Goal: Task Accomplishment & Management: Use online tool/utility

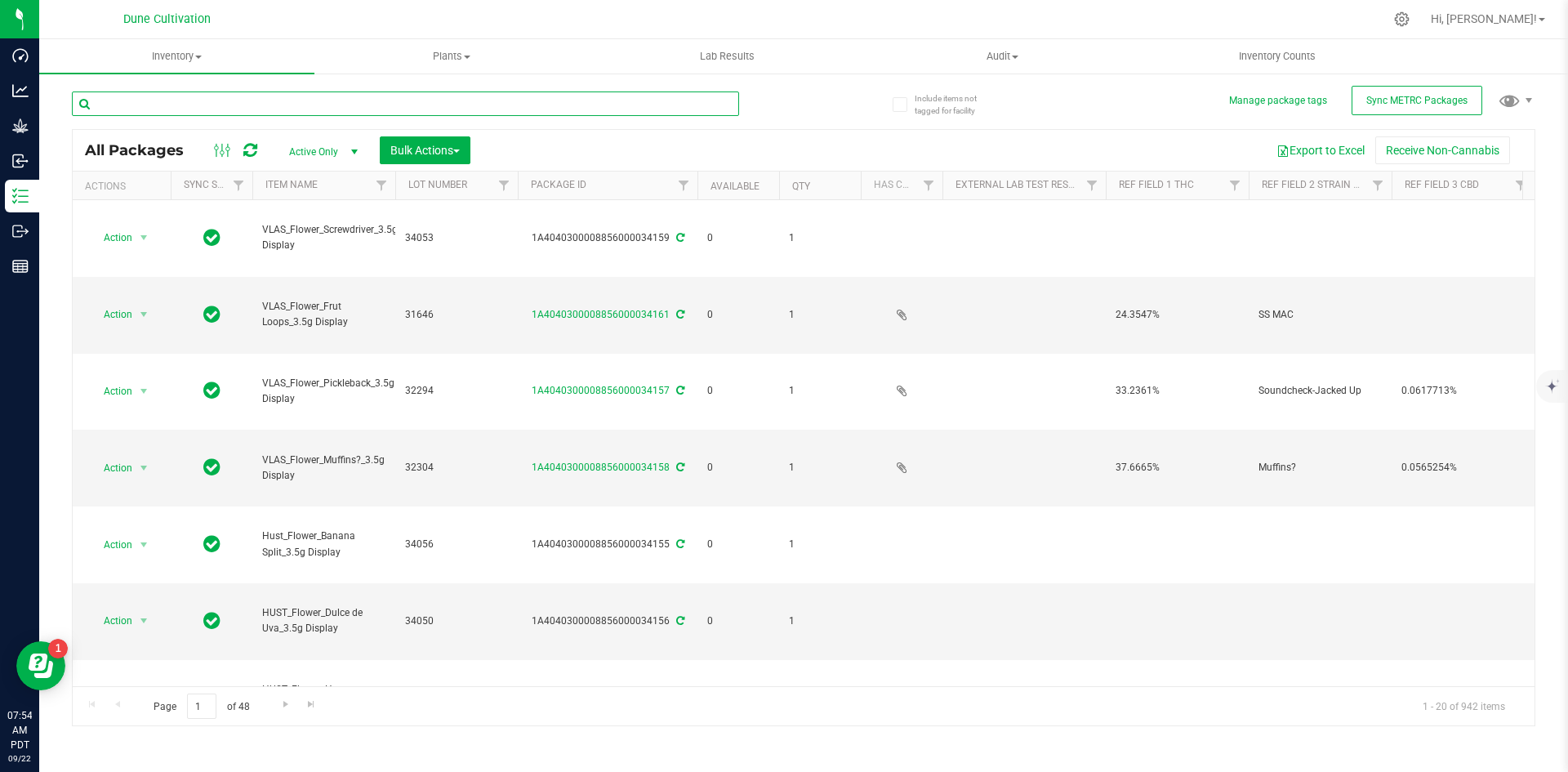
click at [365, 107] on input "text" at bounding box center [405, 104] width 667 height 25
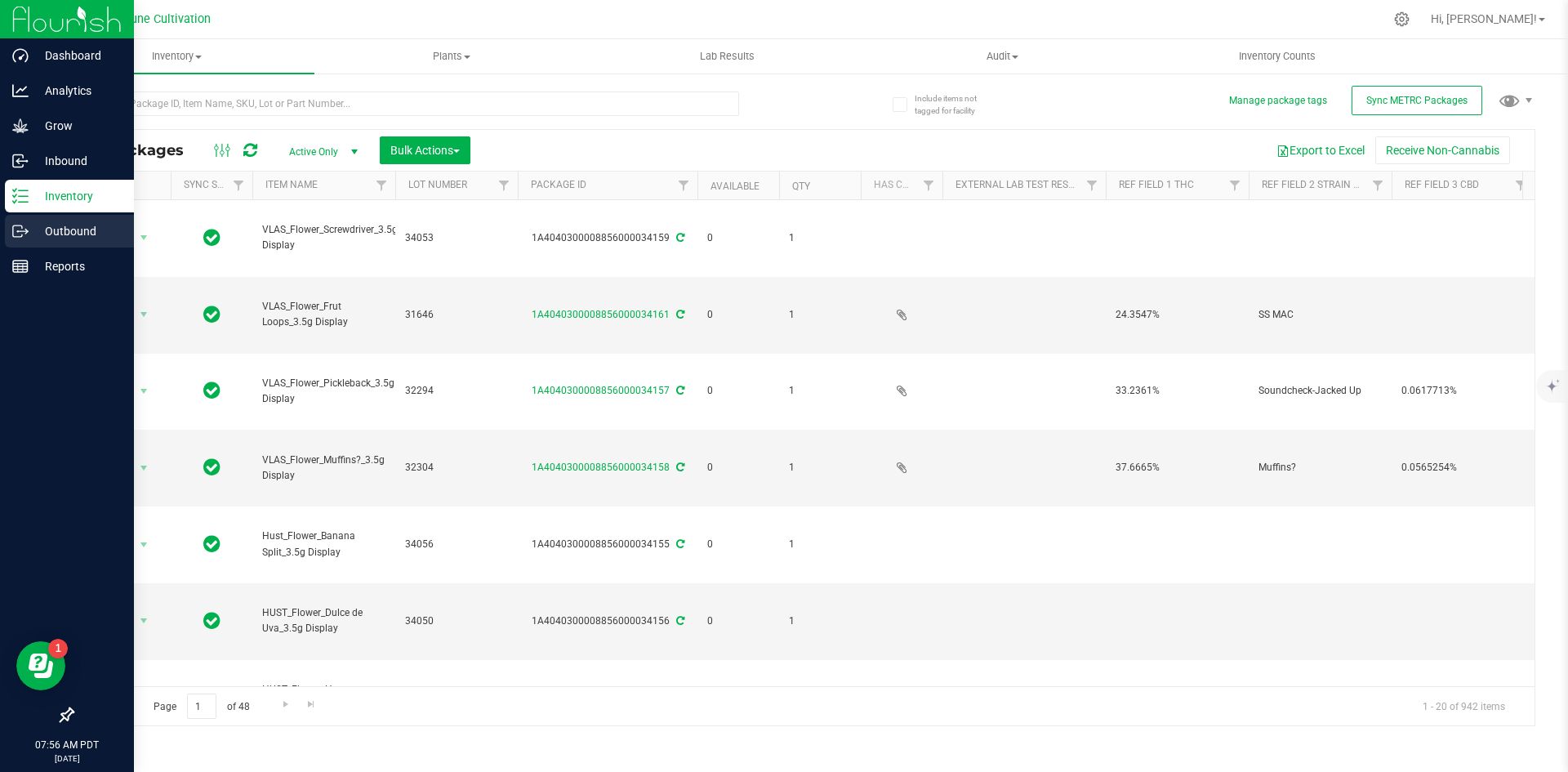
click at [44, 231] on p "Outbound" at bounding box center [77, 231] width 98 height 20
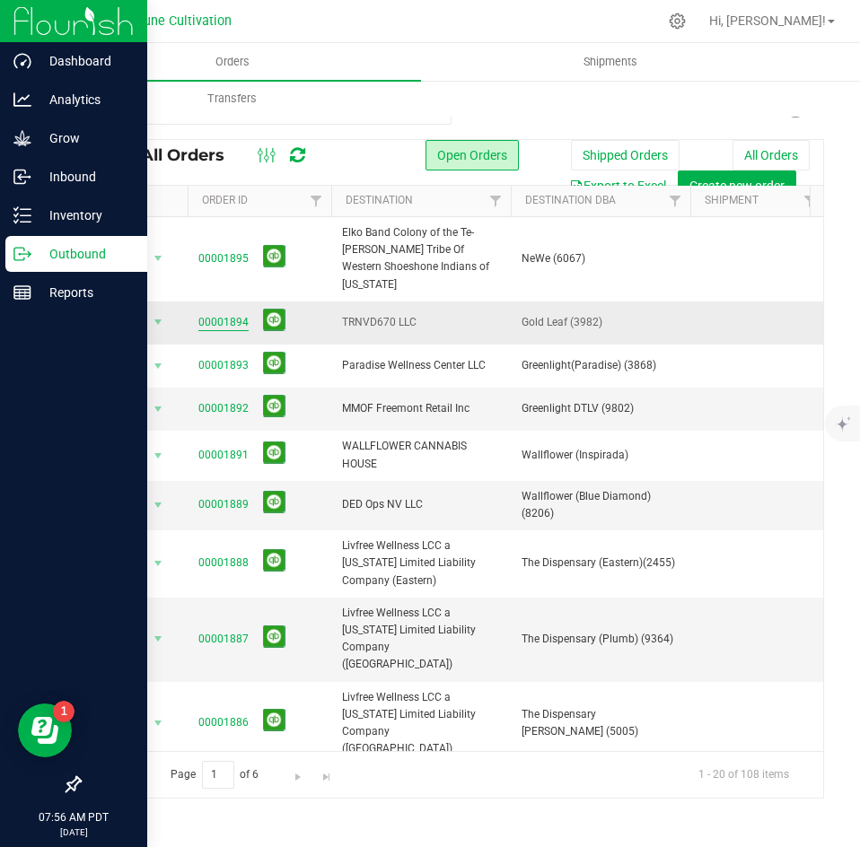
click at [208, 314] on link "00001894" at bounding box center [223, 322] width 50 height 17
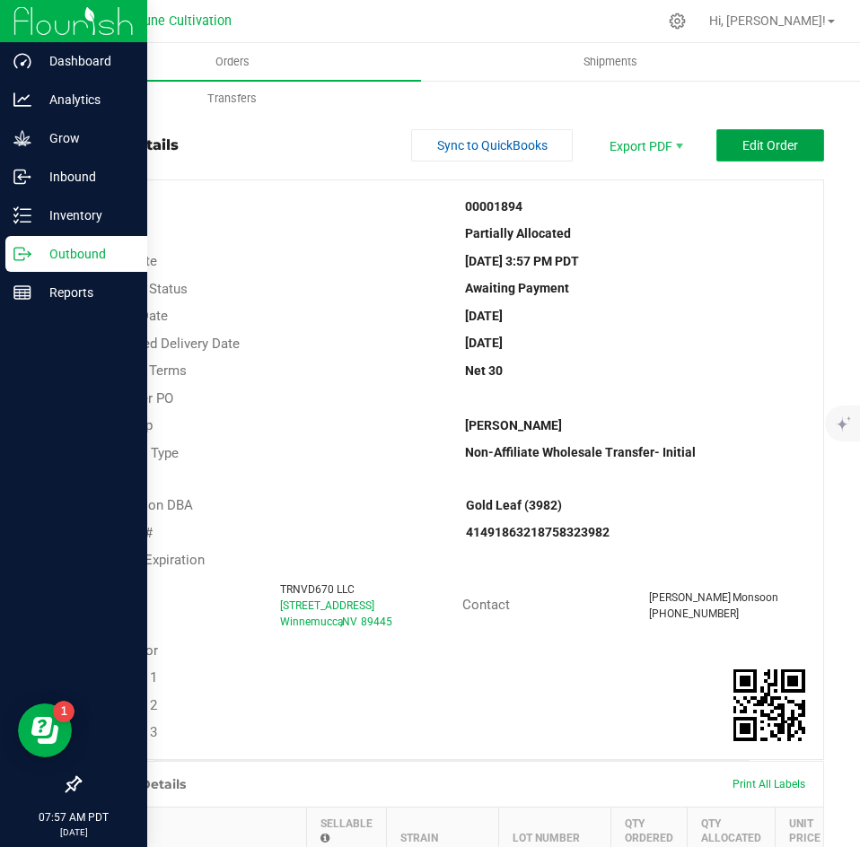
click at [758, 153] on button "Edit Order" at bounding box center [770, 145] width 108 height 32
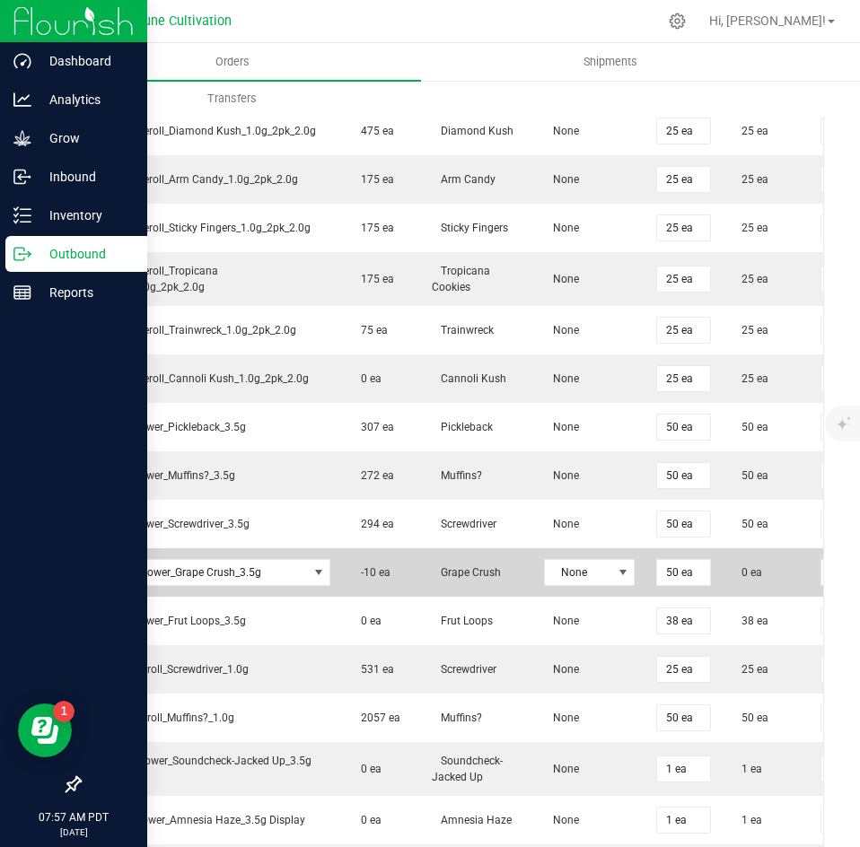
scroll to position [0, 302]
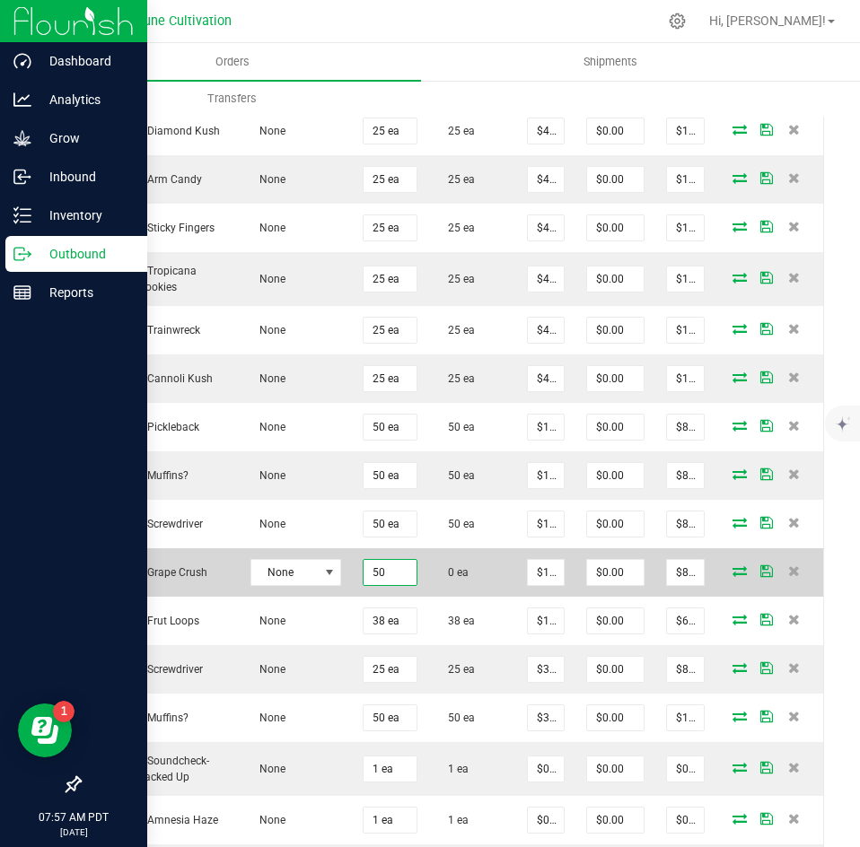
click at [401, 575] on input "50" at bounding box center [389, 572] width 53 height 25
type input "39 ea"
type input "$624.00"
click at [732, 570] on icon at bounding box center [739, 570] width 14 height 11
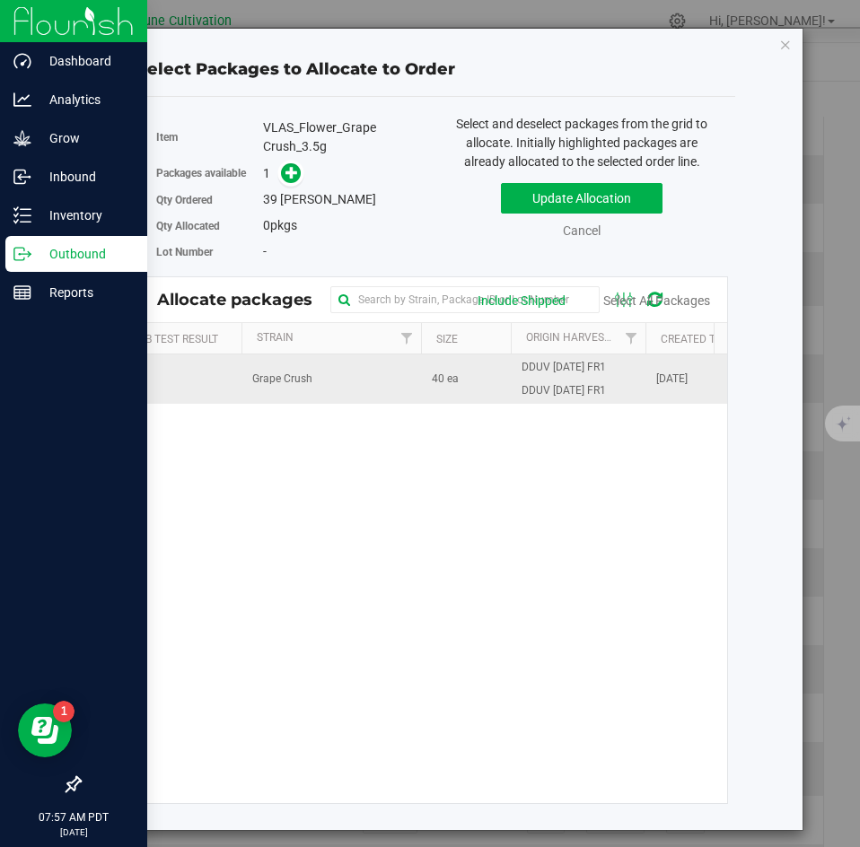
scroll to position [0, 350]
click at [454, 380] on span "40 ea" at bounding box center [446, 379] width 27 height 17
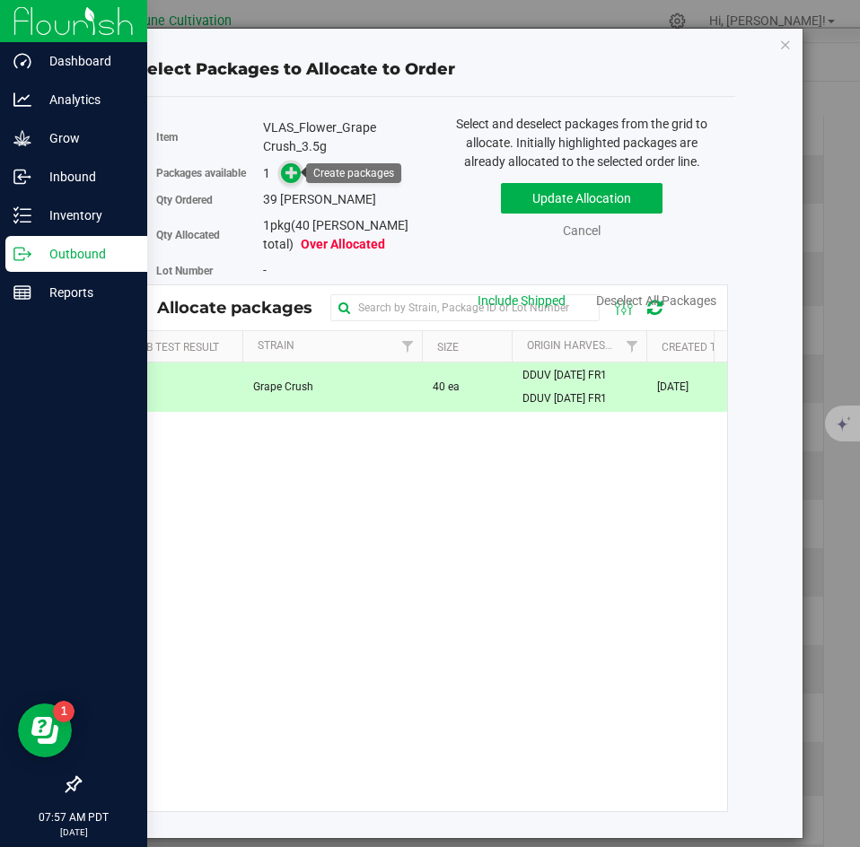
click at [293, 174] on icon at bounding box center [291, 172] width 13 height 13
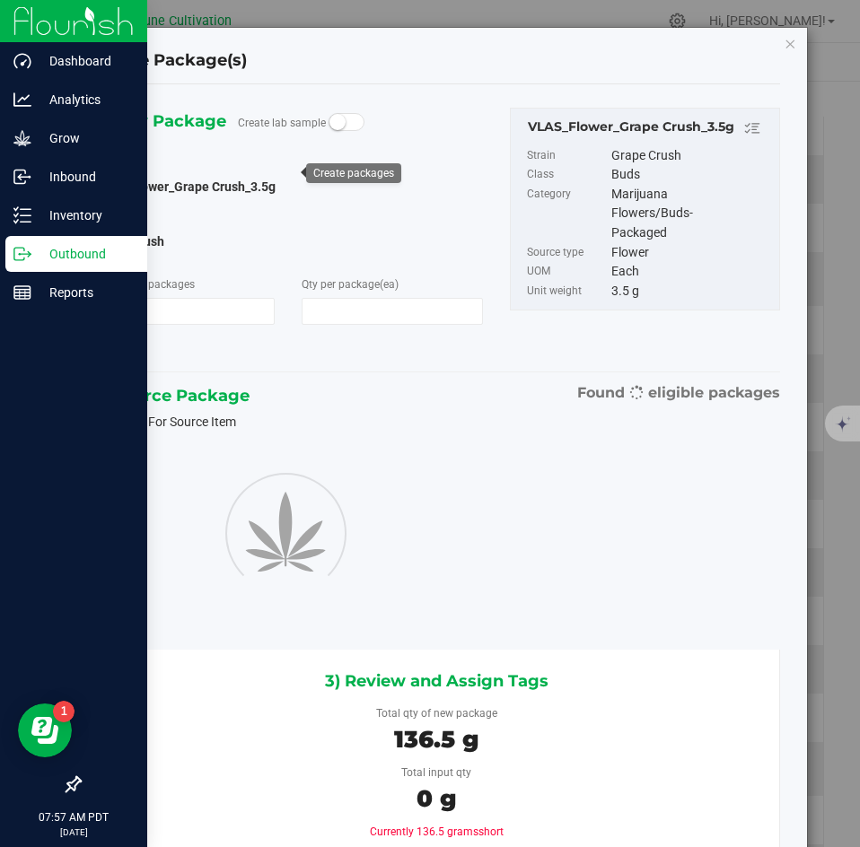
type input "1"
type input "39"
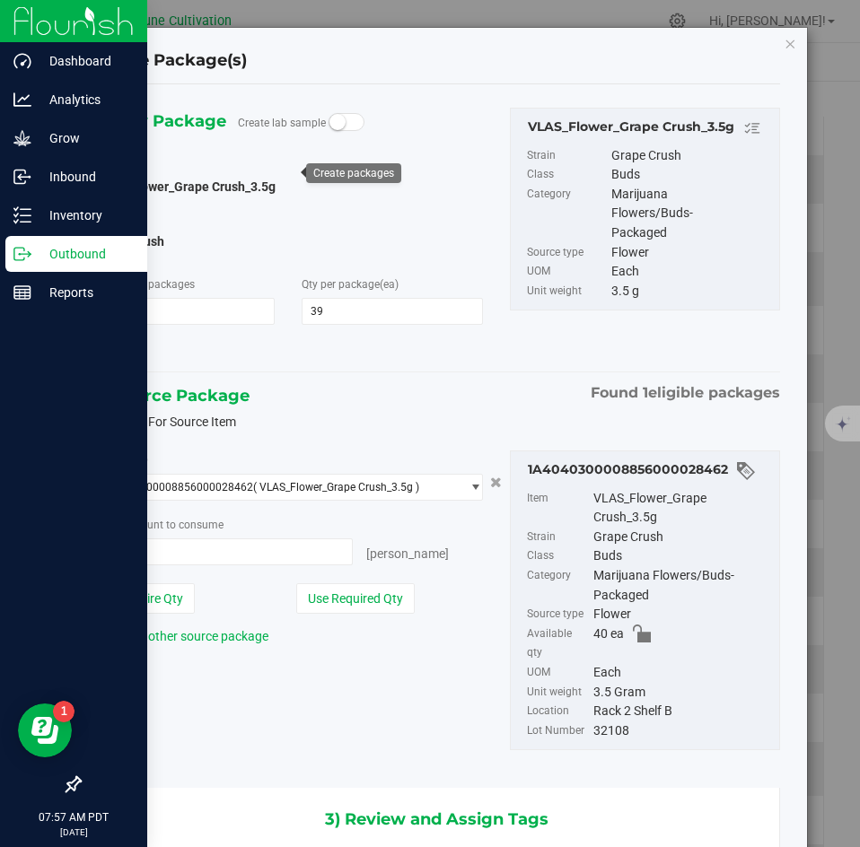
type input "39 ea"
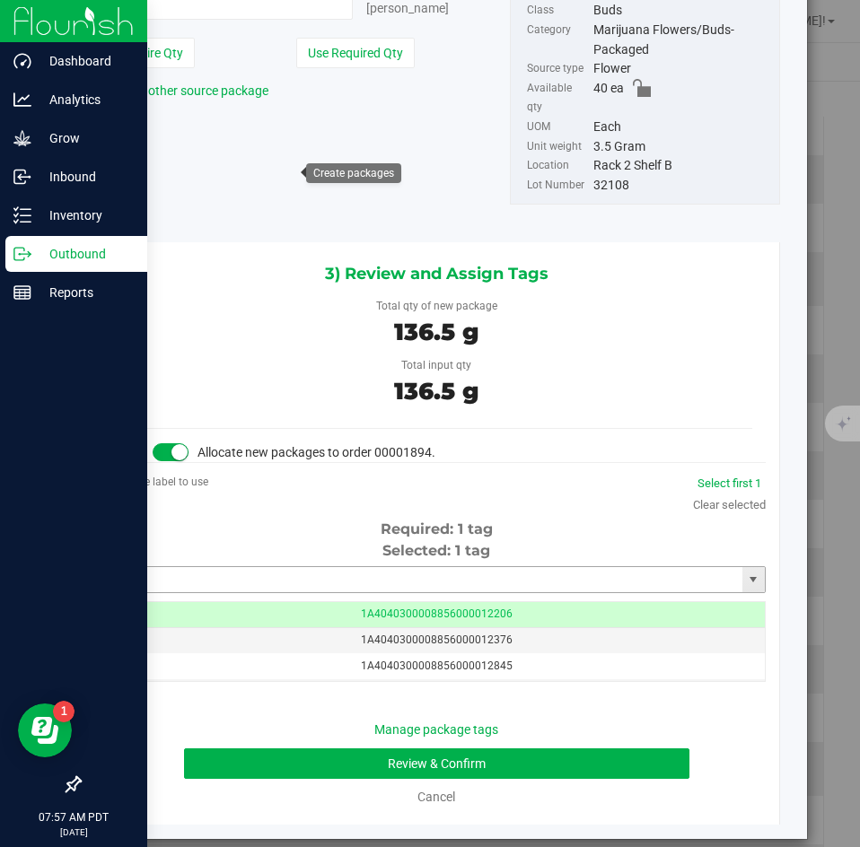
click at [314, 567] on input "text" at bounding box center [426, 579] width 634 height 25
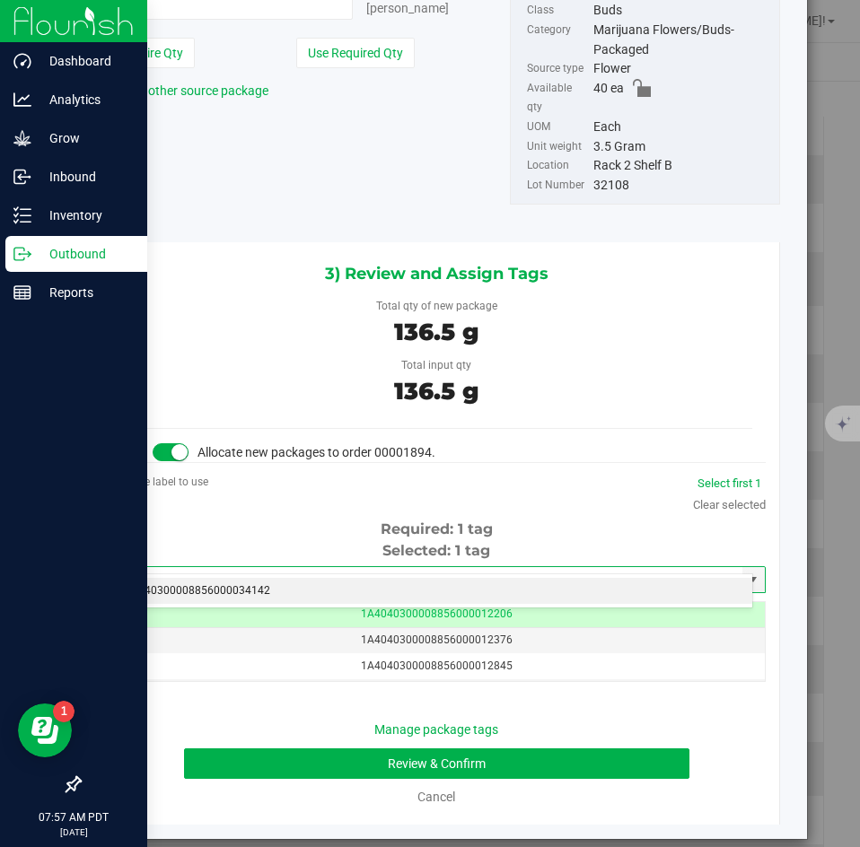
click at [299, 578] on li "1A4040300008856000034142" at bounding box center [430, 591] width 644 height 27
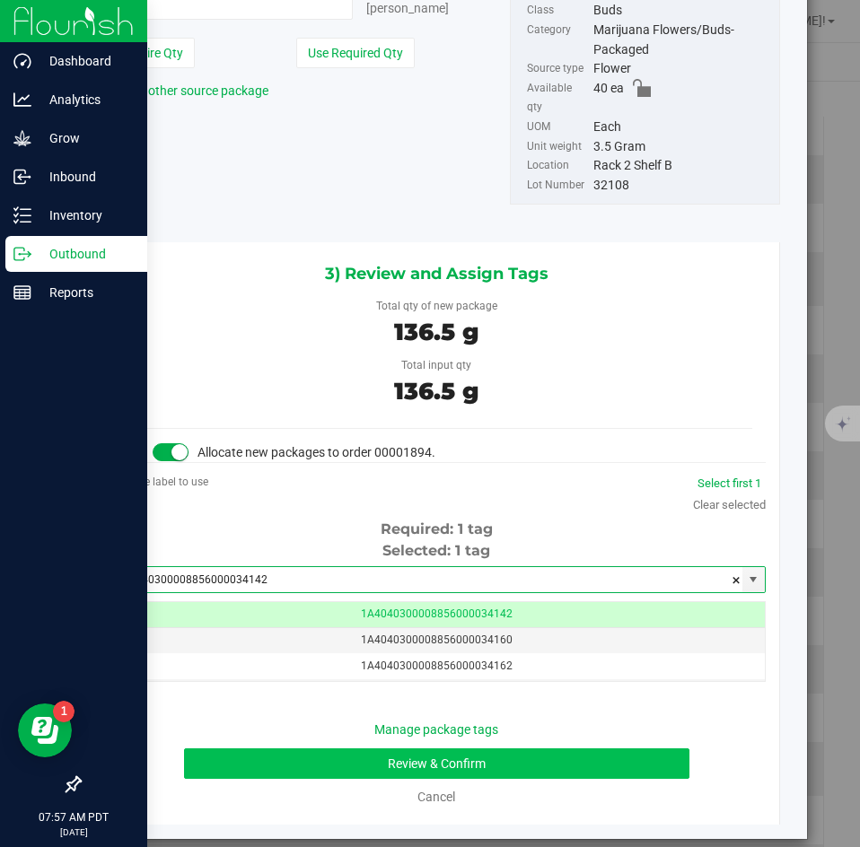
type input "1A4040300008856000034142"
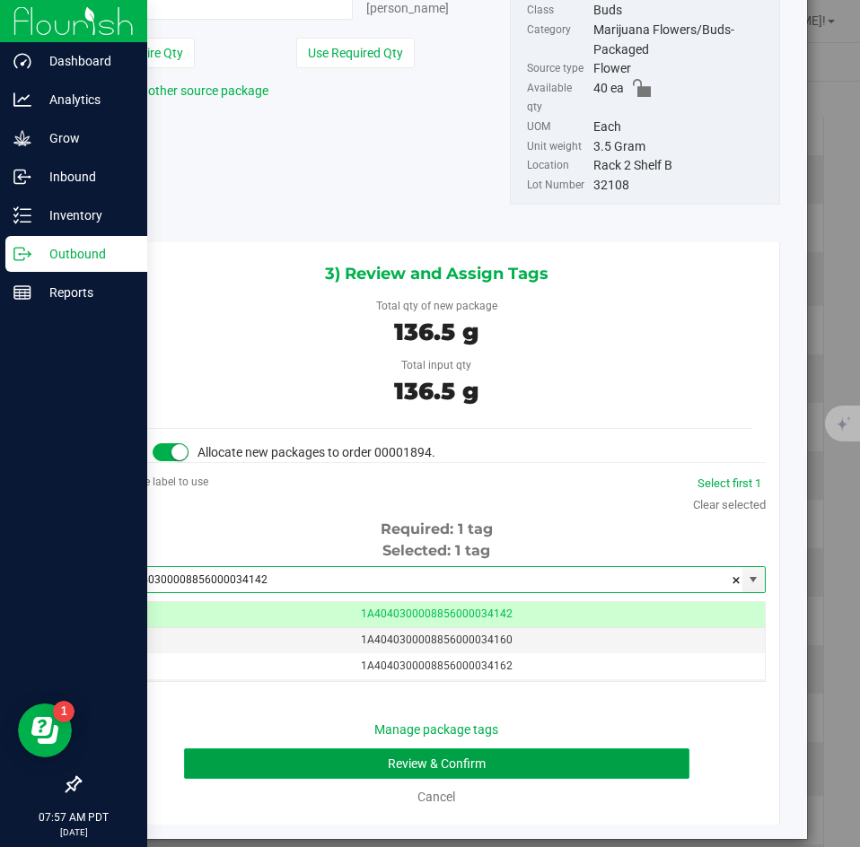
click at [289, 748] on button "Review & Confirm" at bounding box center [436, 763] width 504 height 31
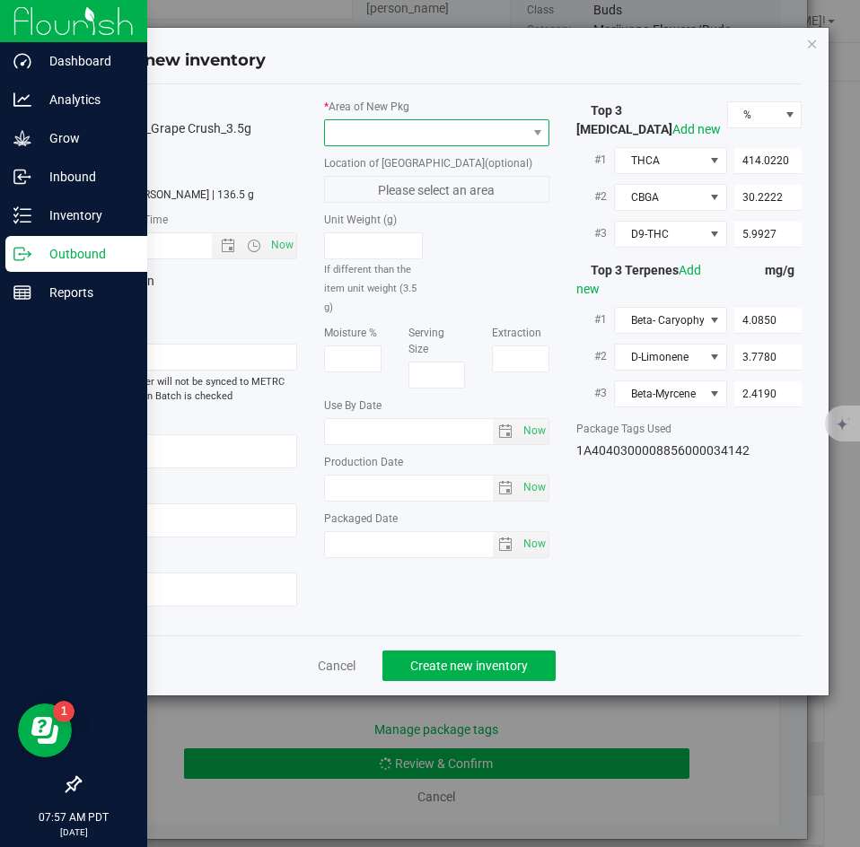
click at [351, 135] on span at bounding box center [425, 132] width 201 height 25
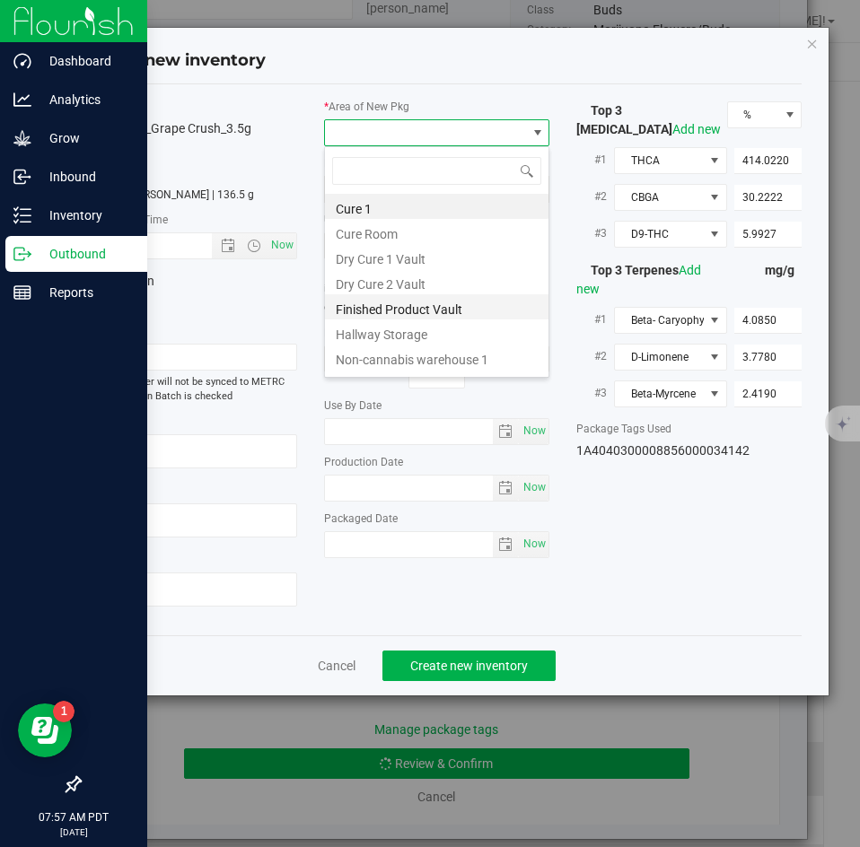
click at [367, 310] on li "Finished Product Vault" at bounding box center [436, 306] width 223 height 25
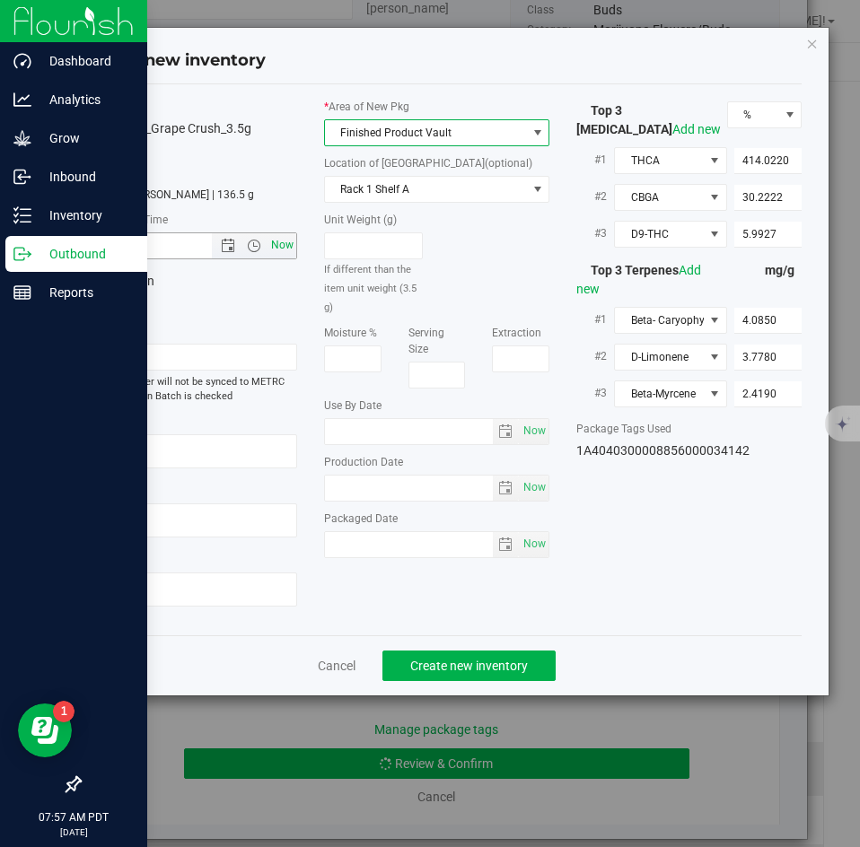
click at [284, 246] on span "Now" at bounding box center [282, 245] width 31 height 26
type input "[DATE] 7:57 AM"
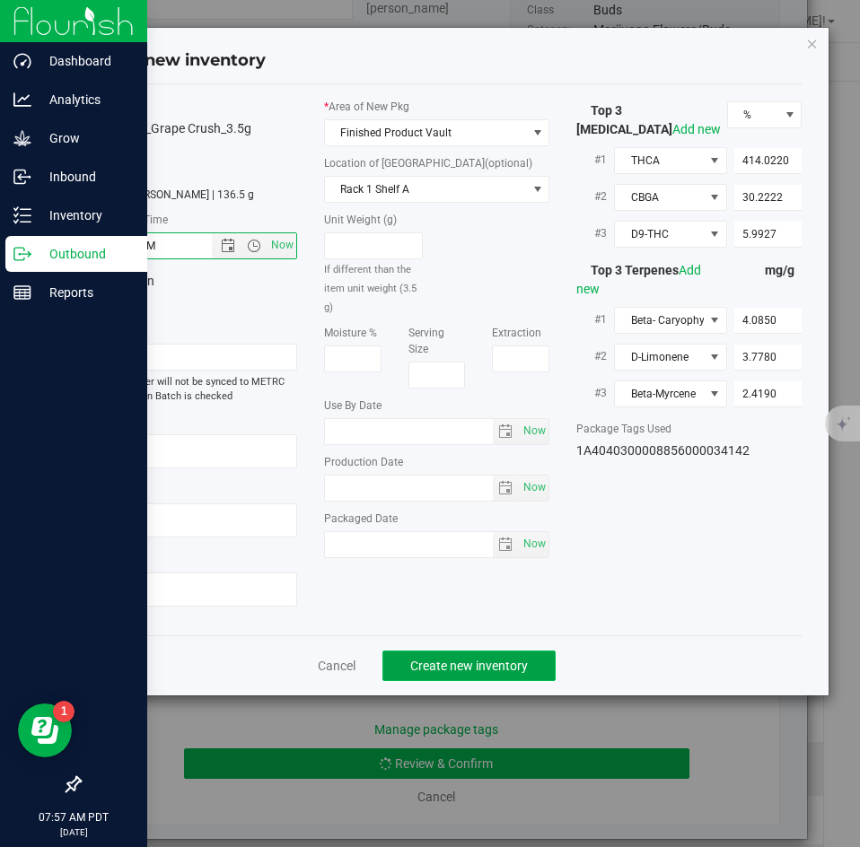
click at [429, 660] on span "Create new inventory" at bounding box center [469, 666] width 118 height 14
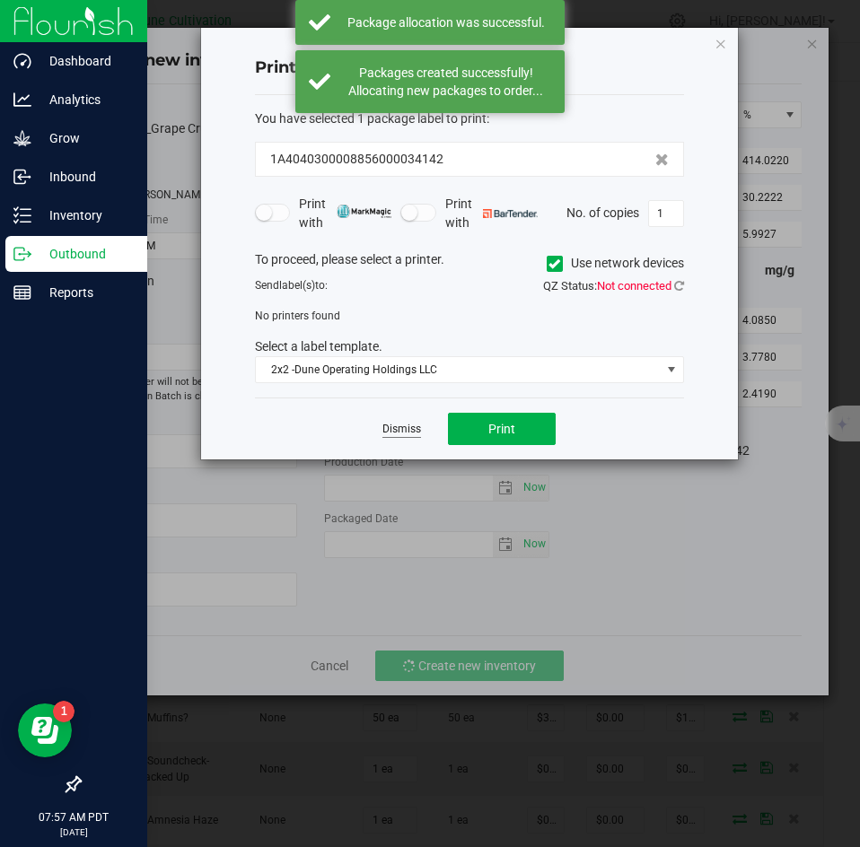
click at [398, 430] on link "Dismiss" at bounding box center [401, 429] width 39 height 15
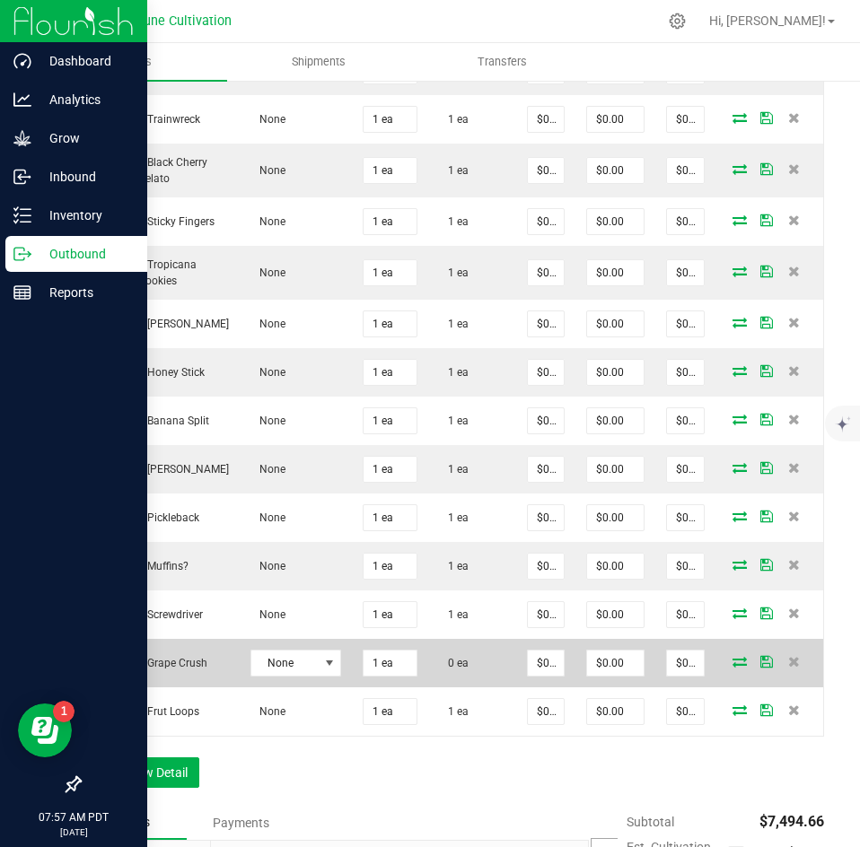
click at [732, 658] on icon at bounding box center [739, 661] width 14 height 11
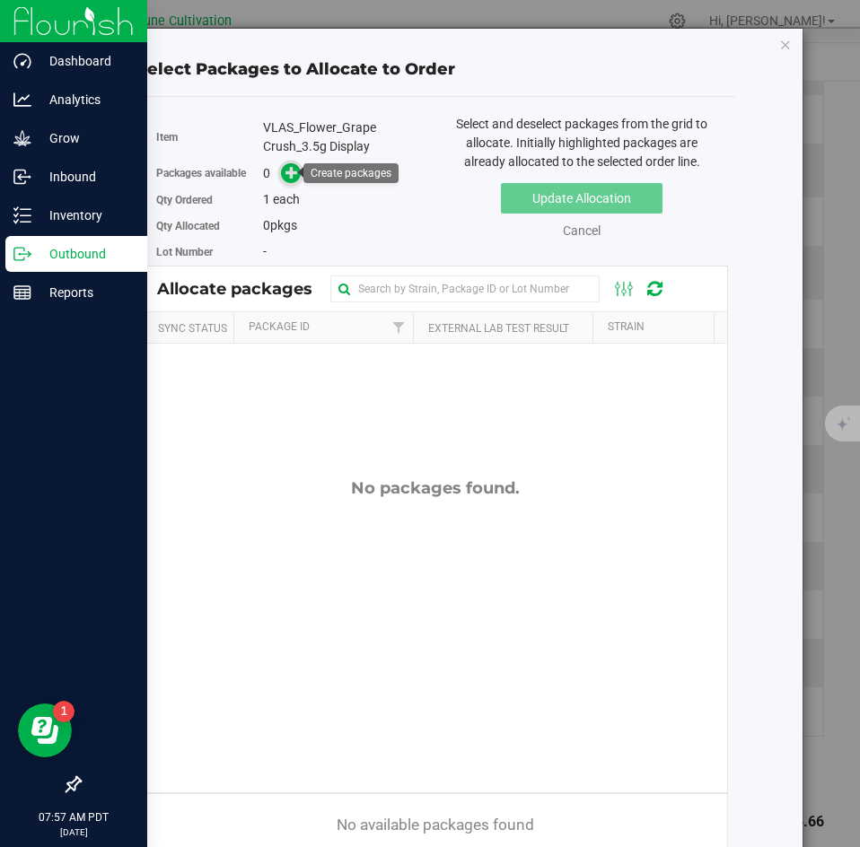
click at [293, 170] on icon at bounding box center [291, 172] width 13 height 13
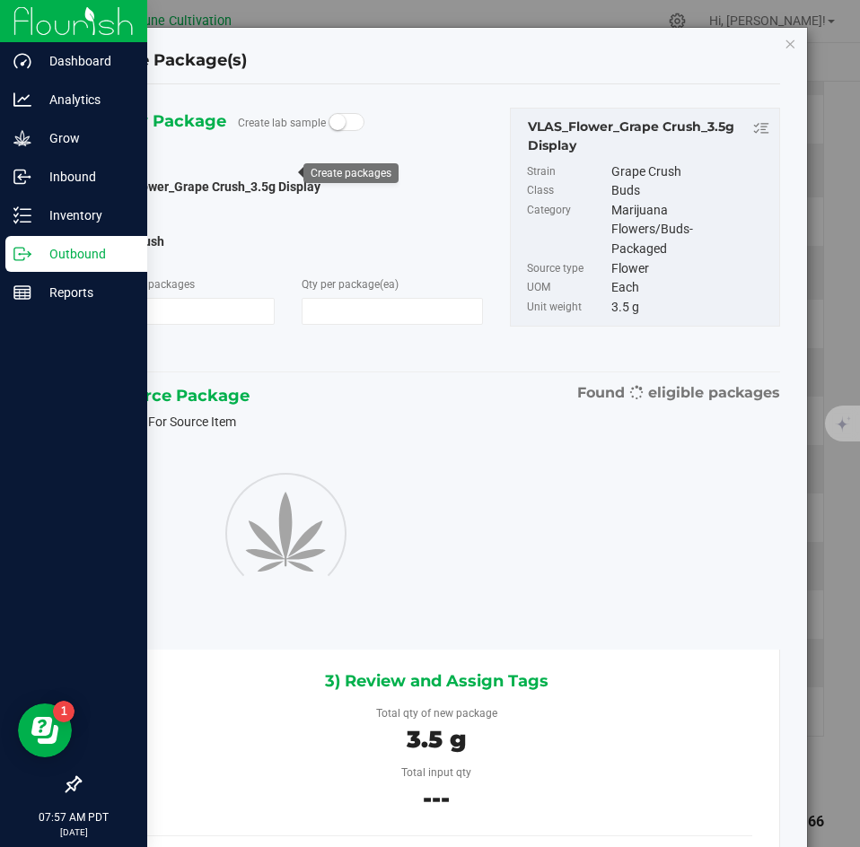
type input "1"
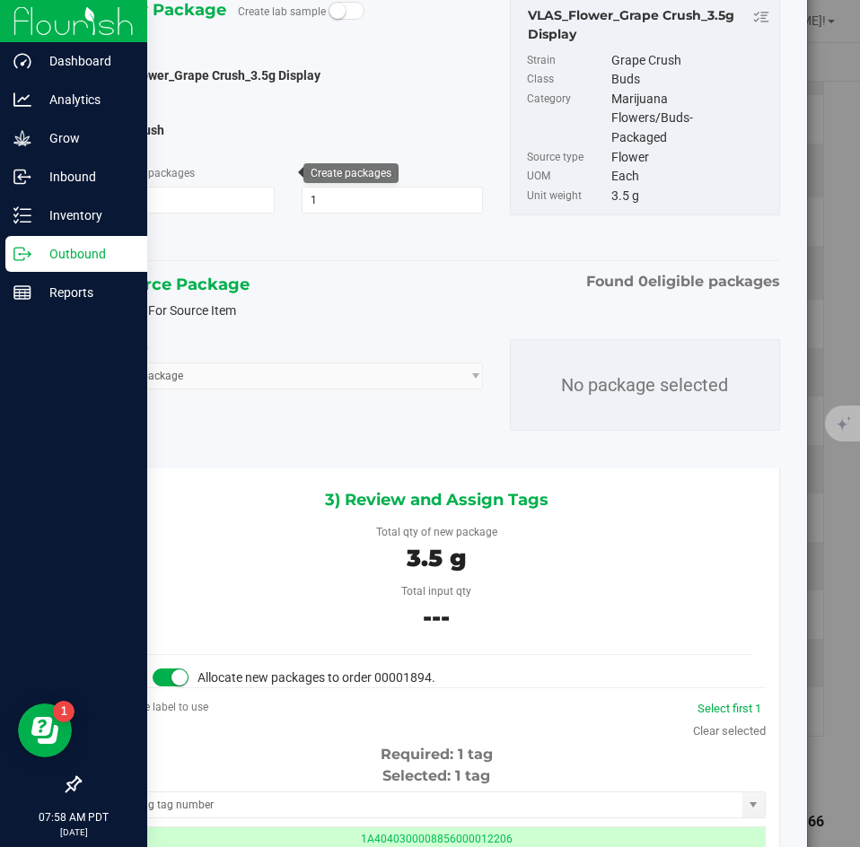
click at [100, 311] on icon at bounding box center [102, 311] width 12 height 0
click at [0, 0] on input "Filter For Source Item" at bounding box center [0, 0] width 0 height 0
click at [204, 375] on span "Select package" at bounding box center [276, 375] width 365 height 25
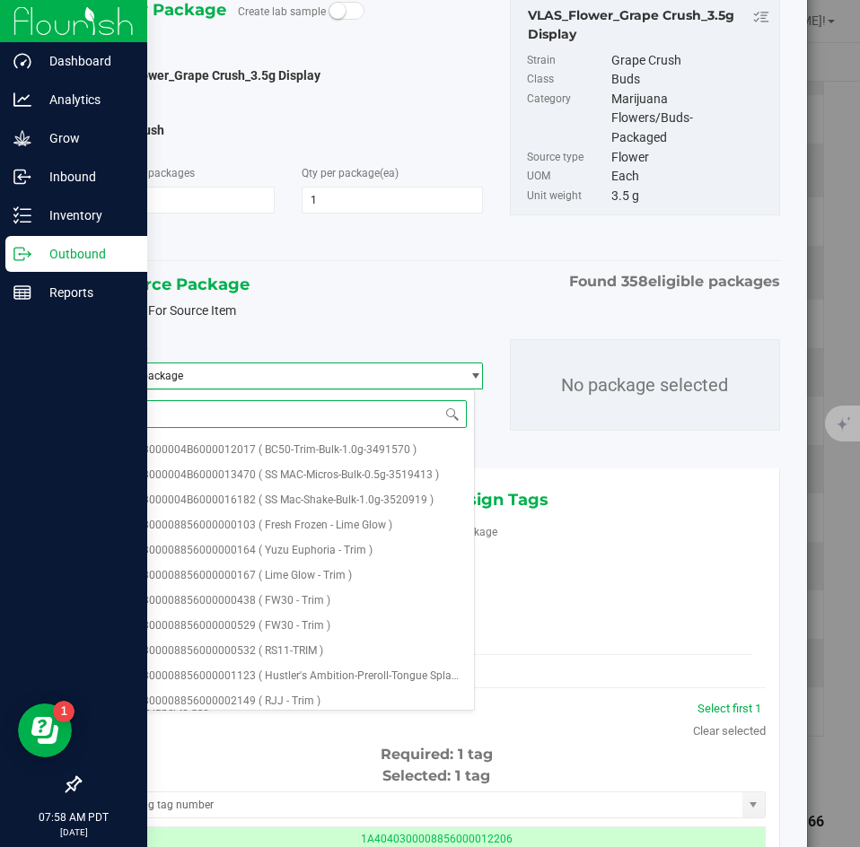
type input "28462"
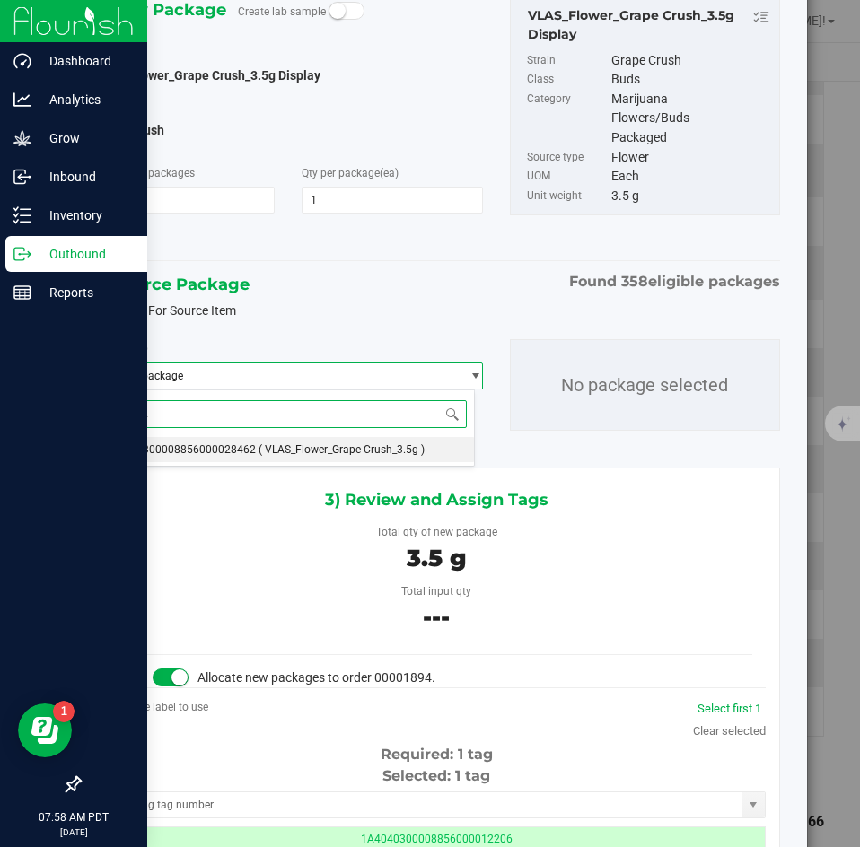
click at [199, 444] on span "1A4040300008856000028462" at bounding box center [180, 449] width 152 height 13
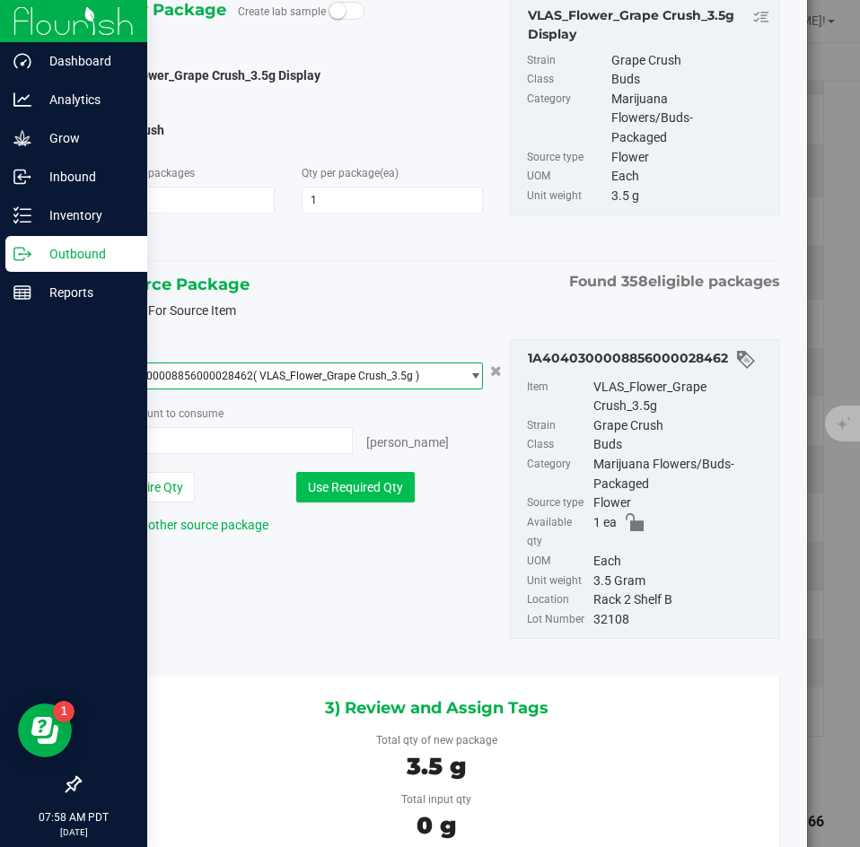
click at [302, 489] on button "Use Required Qty" at bounding box center [355, 487] width 118 height 31
type input "1 ea"
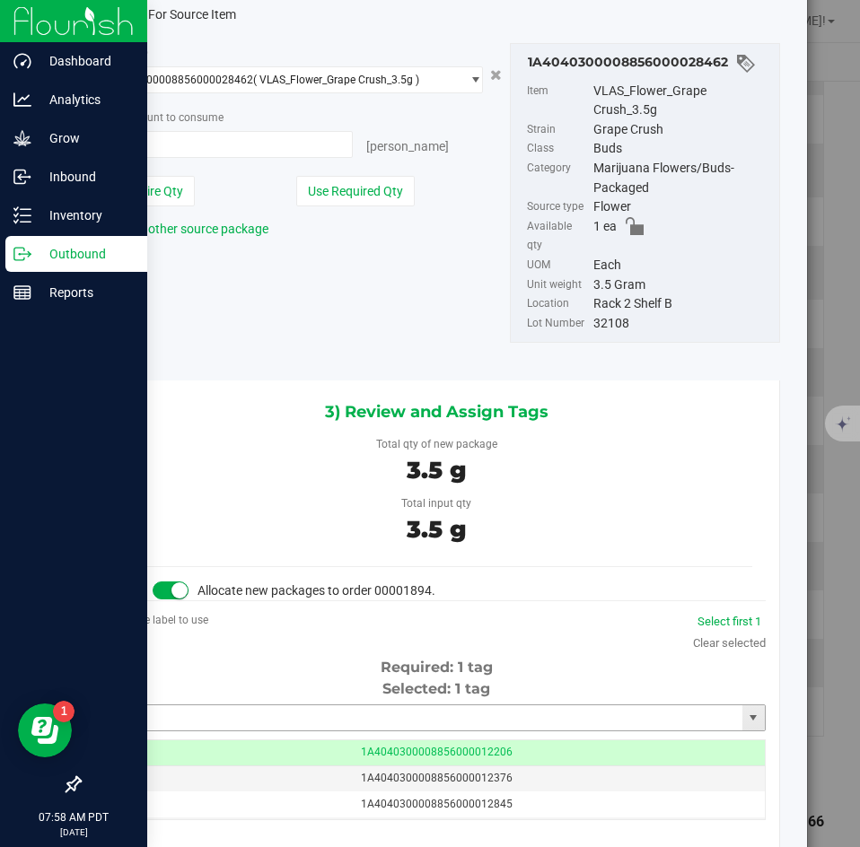
click at [312, 705] on input "text" at bounding box center [426, 717] width 634 height 25
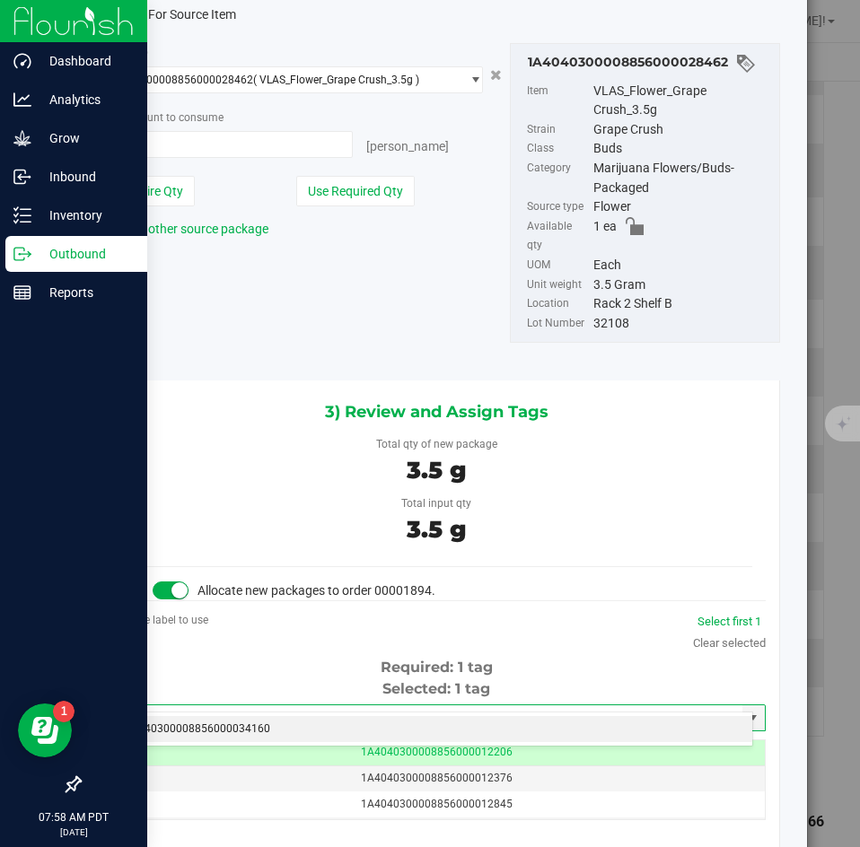
click at [296, 726] on li "1A4040300008856000034160" at bounding box center [430, 729] width 644 height 27
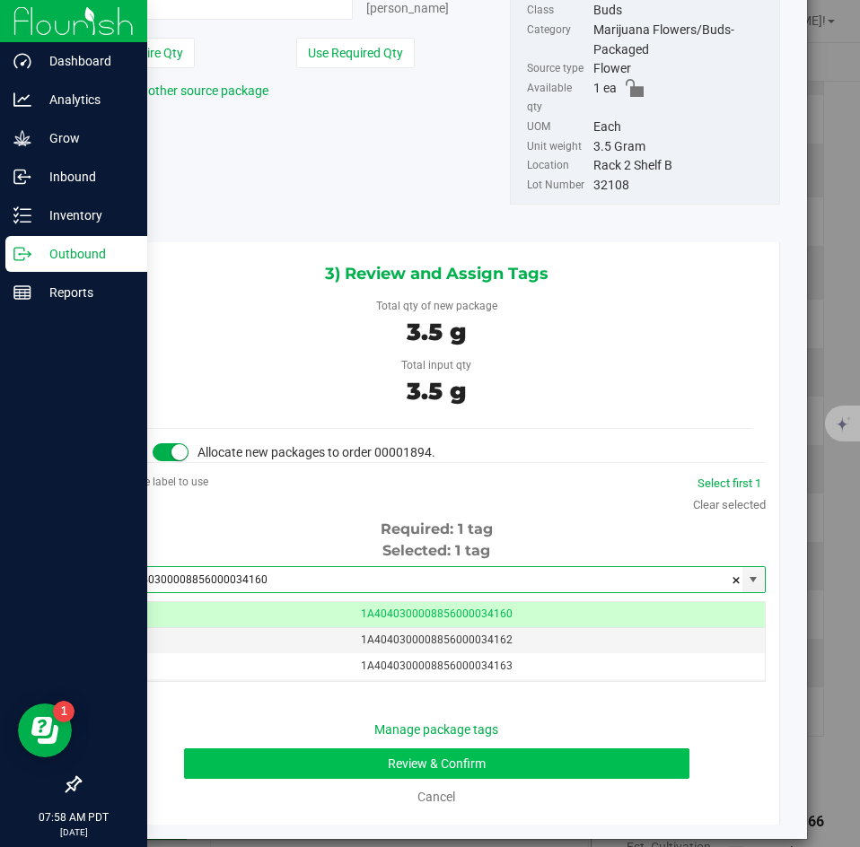
type input "1A4040300008856000034160"
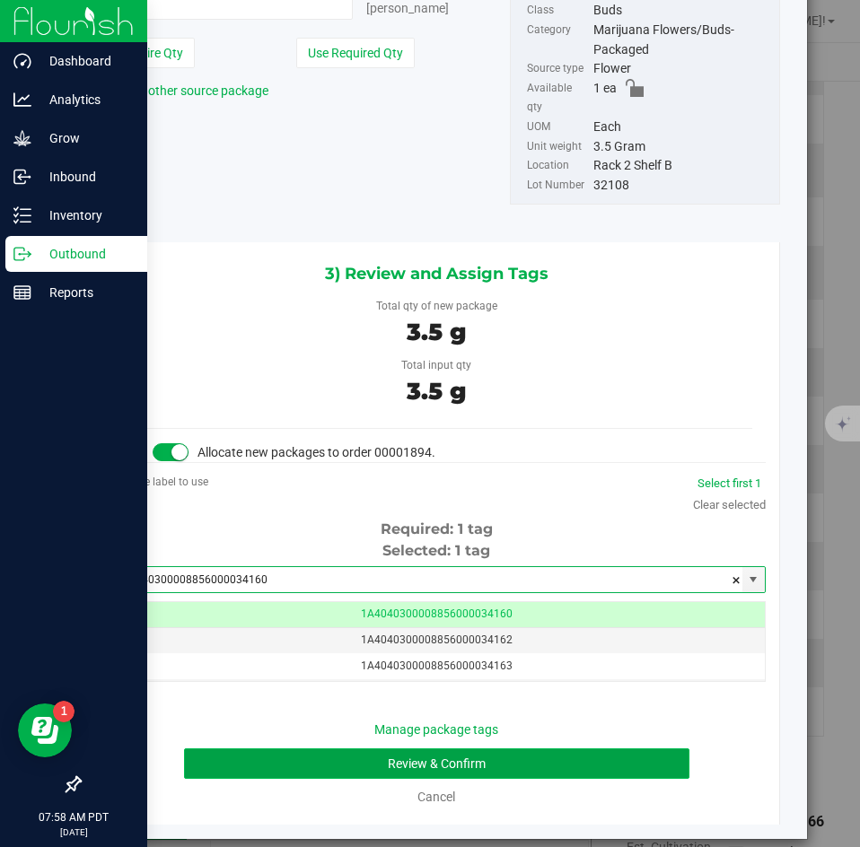
click at [310, 748] on button "Review & Confirm" at bounding box center [436, 763] width 504 height 31
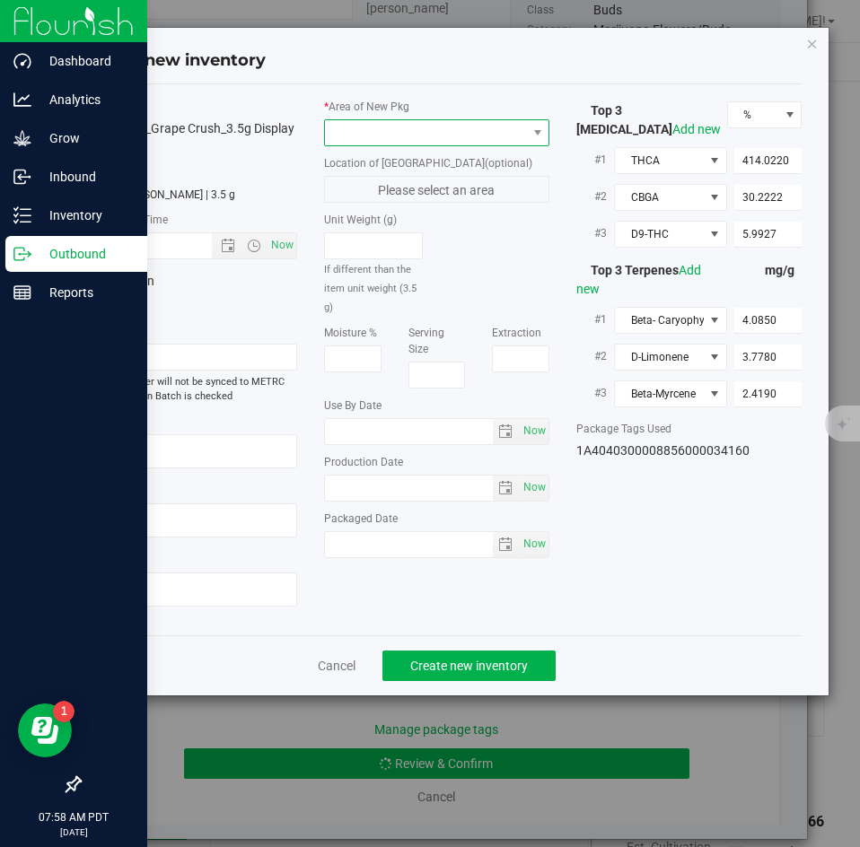
click at [388, 139] on span at bounding box center [425, 132] width 201 height 25
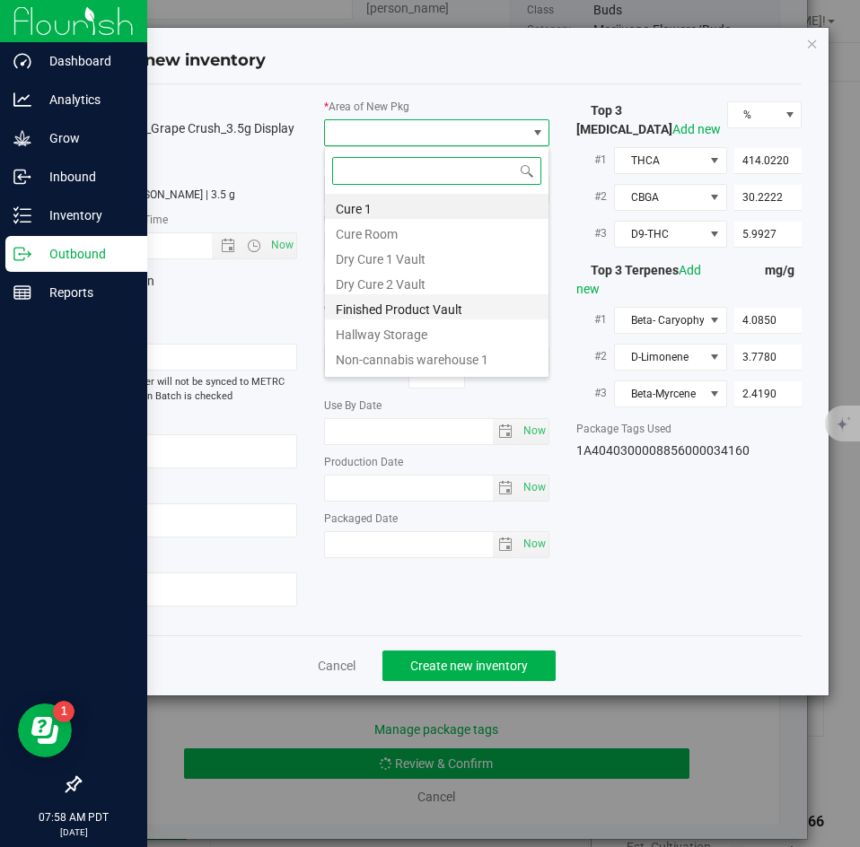
click at [374, 310] on li "Finished Product Vault" at bounding box center [436, 306] width 223 height 25
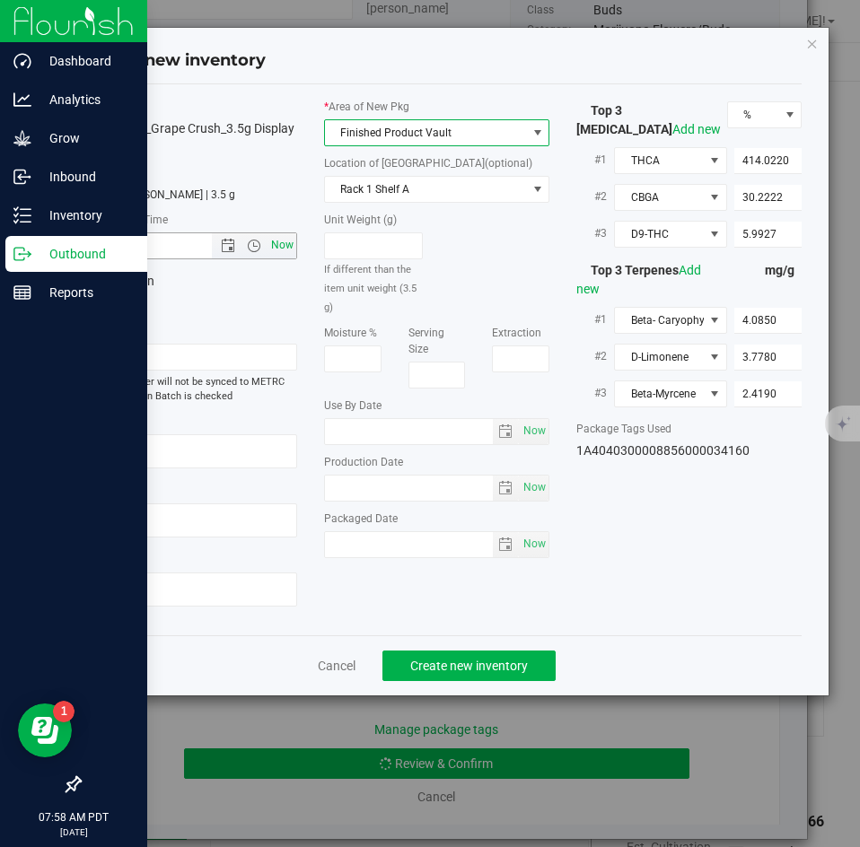
click at [275, 237] on span "Now" at bounding box center [282, 245] width 31 height 26
type input "[DATE] 7:58 AM"
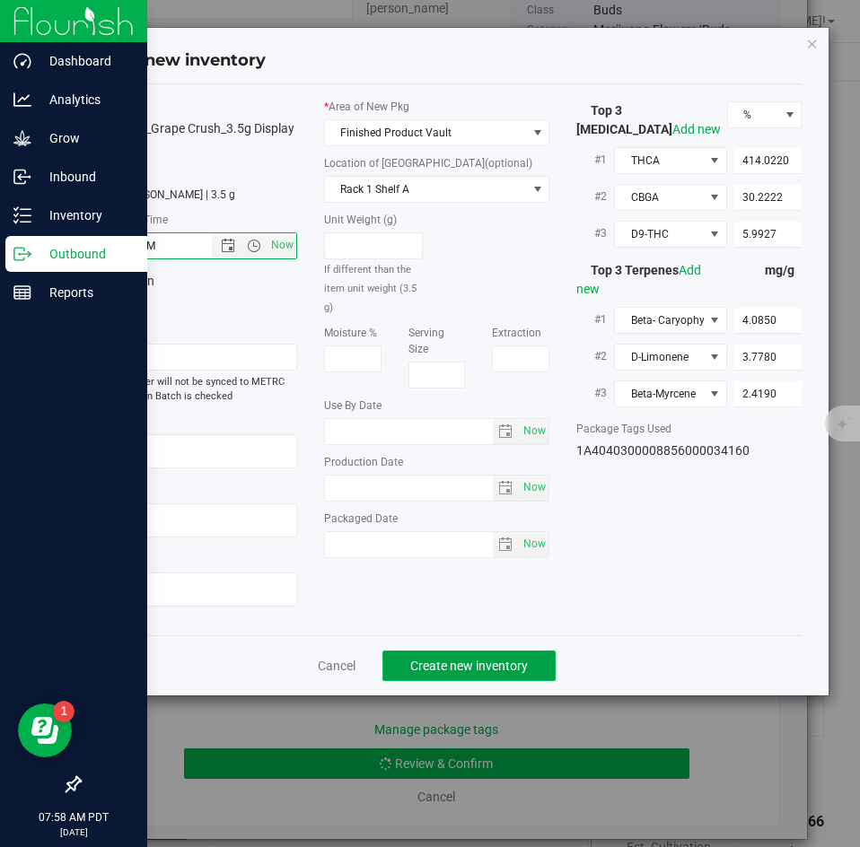
click at [488, 668] on span "Create new inventory" at bounding box center [469, 666] width 118 height 14
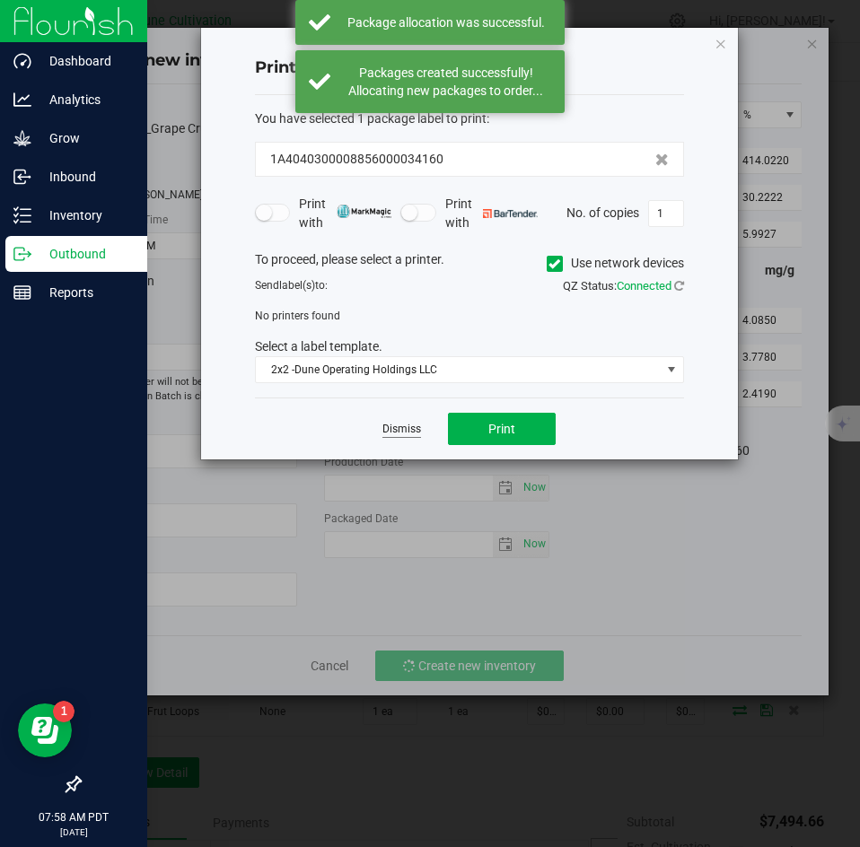
click at [389, 426] on link "Dismiss" at bounding box center [401, 429] width 39 height 15
